Goal: Task Accomplishment & Management: Complete application form

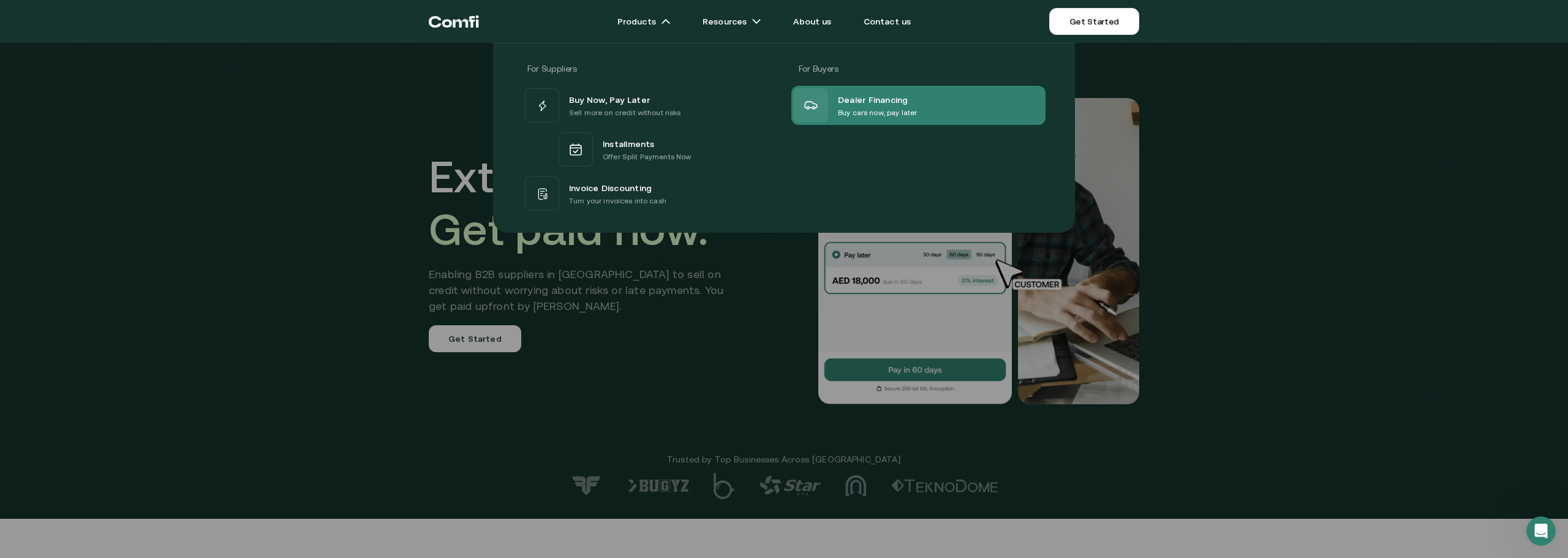
click at [855, 94] on span "Dealer Financing" at bounding box center [873, 99] width 71 height 14
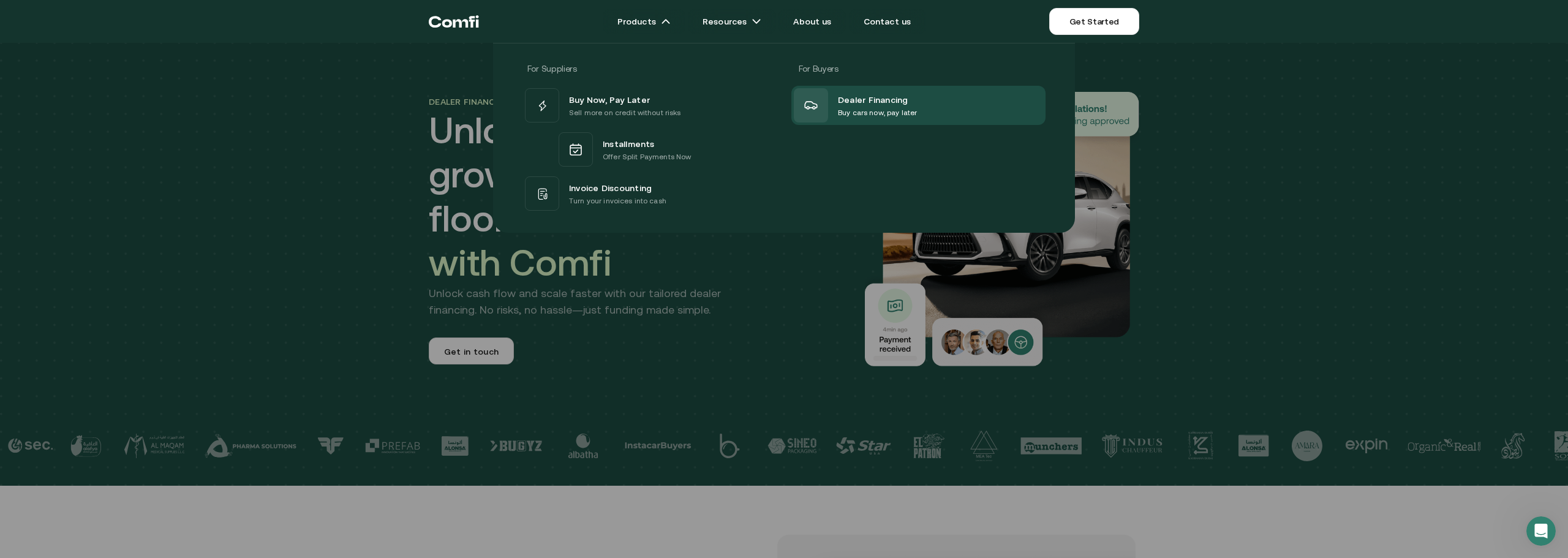
click at [583, 229] on div "For Suppliers For Buyers Buy Now, Pay Later Sell more on credit without risks I…" at bounding box center [784, 138] width 582 height 190
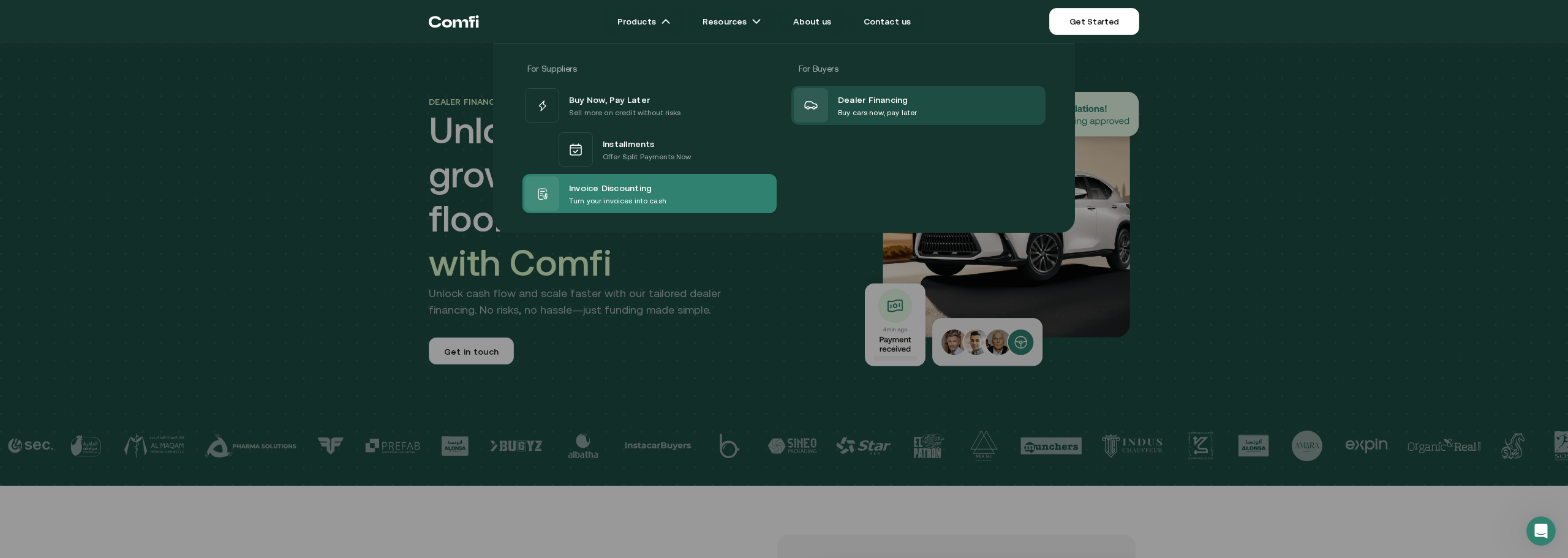
click at [603, 186] on span "Invoice Discounting" at bounding box center [610, 187] width 83 height 14
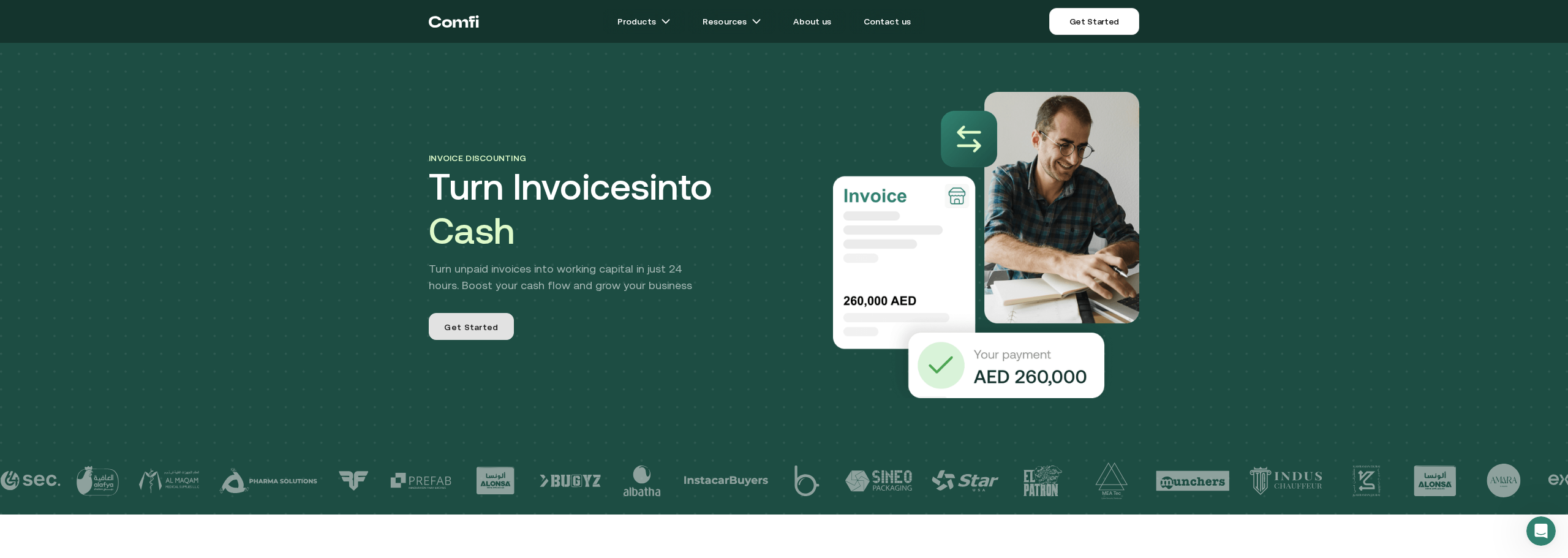
click at [491, 327] on span "Get Started" at bounding box center [471, 328] width 54 height 14
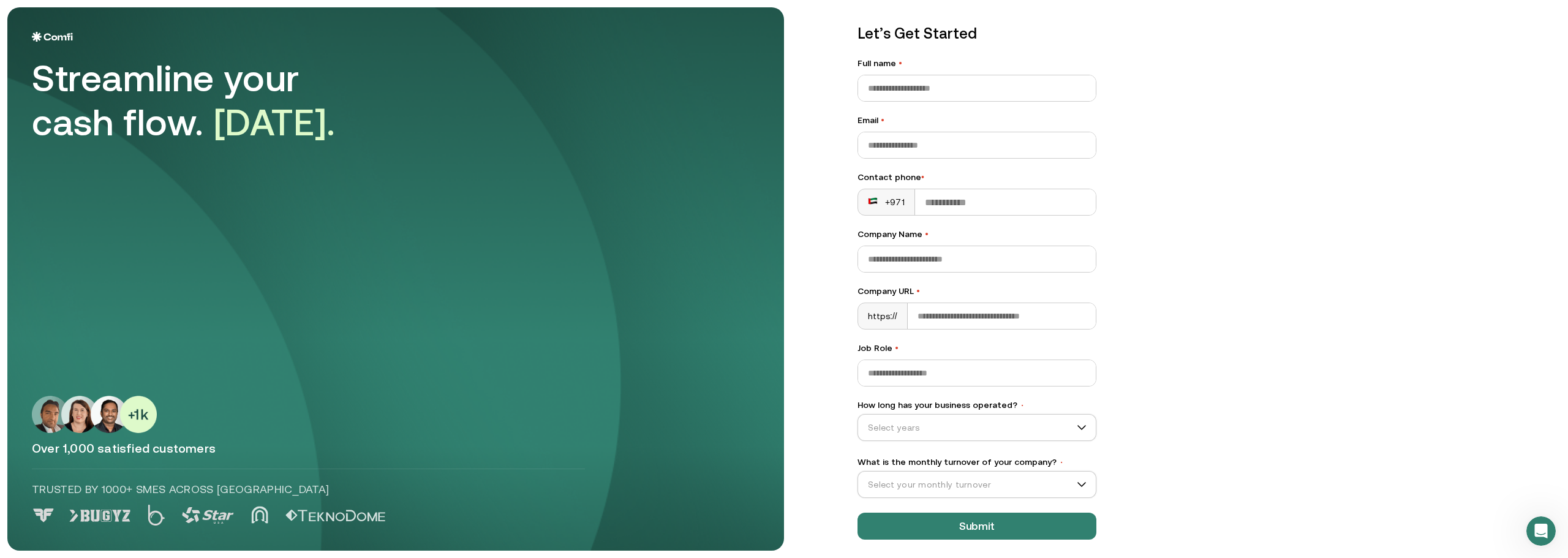
scroll to position [35, 0]
